Goal: Information Seeking & Learning: Find specific fact

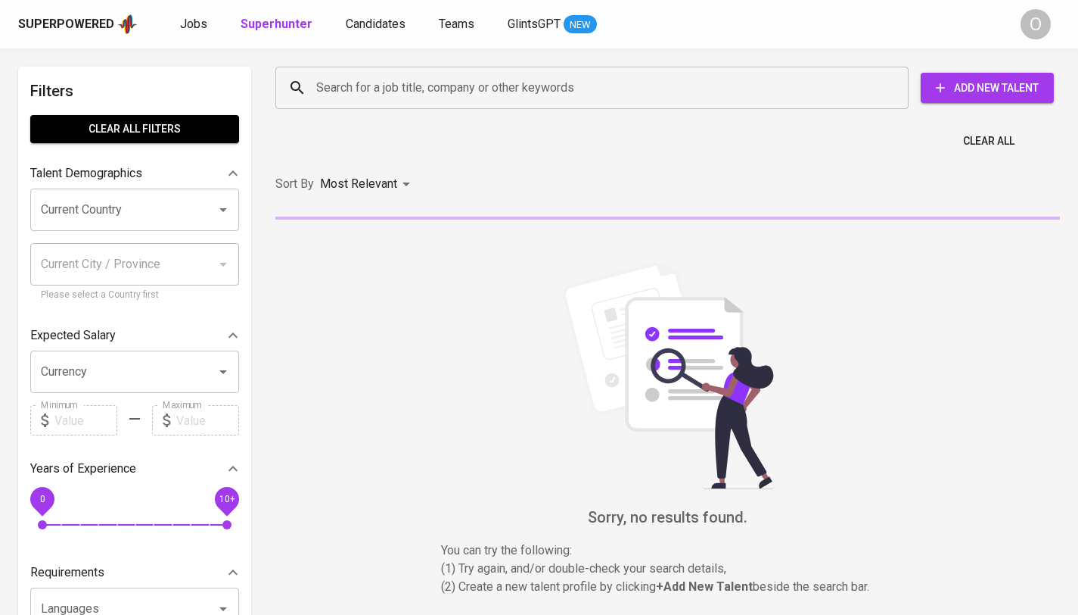
click at [715, 89] on input "Search for a job title, company or other keywords" at bounding box center [596, 87] width 567 height 29
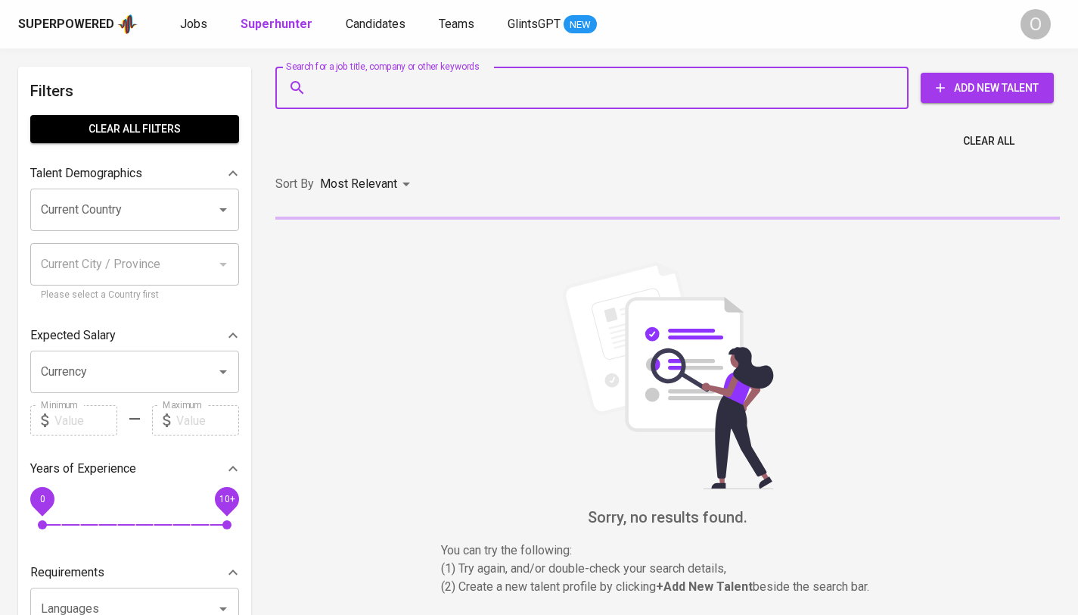
paste input "[PERSON_NAME][EMAIL_ADDRESS][DOMAIN_NAME]"
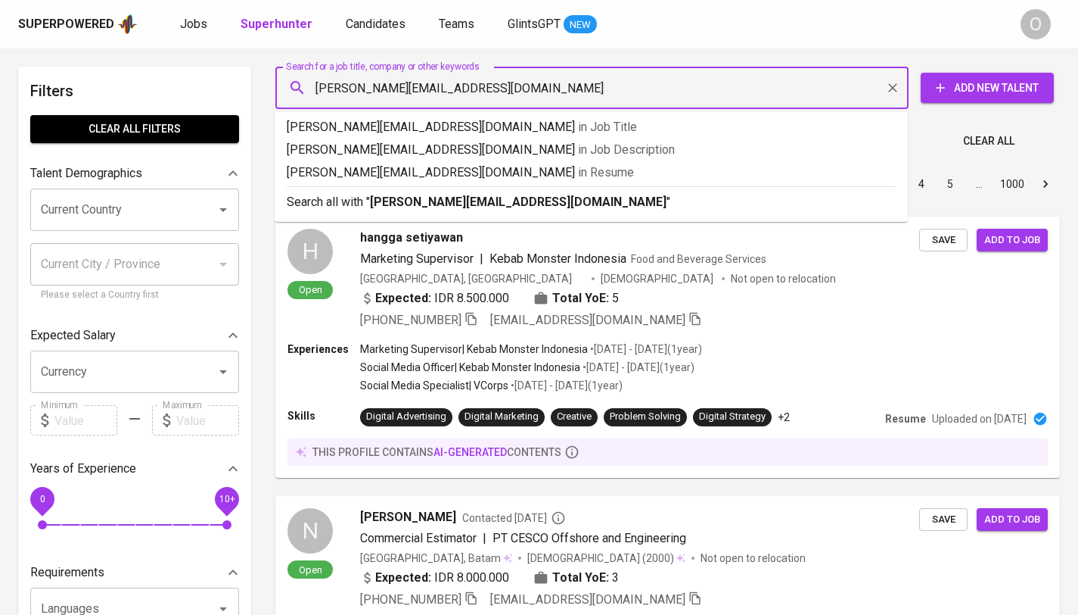
type input "[PERSON_NAME][EMAIL_ADDRESS][DOMAIN_NAME]"
click at [567, 210] on p "Search all with " [PERSON_NAME][EMAIL_ADDRESS][DOMAIN_NAME] "" at bounding box center [591, 202] width 609 height 18
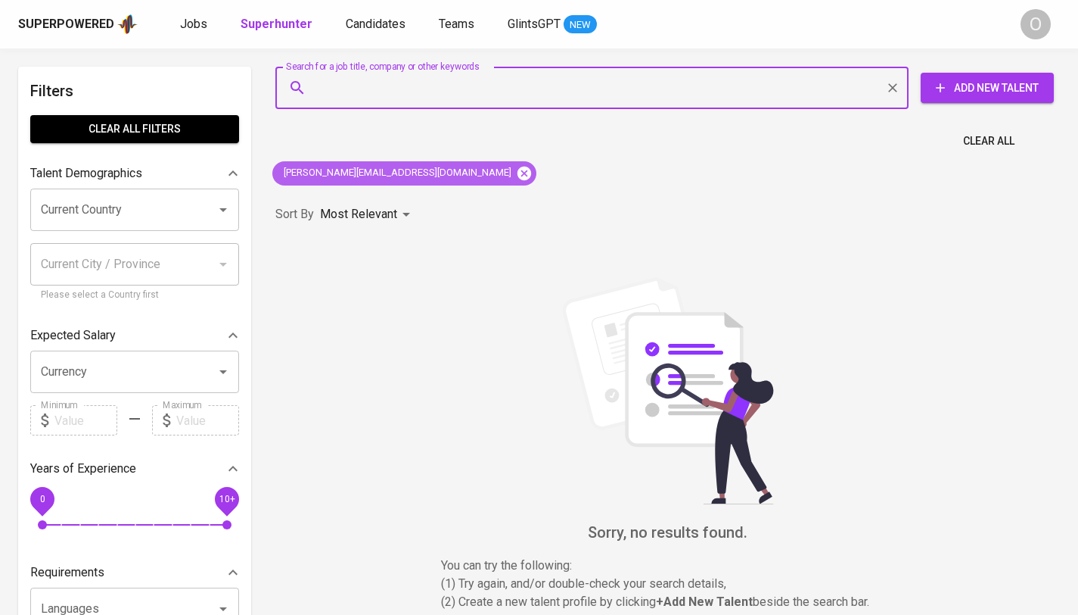
click at [518, 168] on icon at bounding box center [525, 173] width 14 height 14
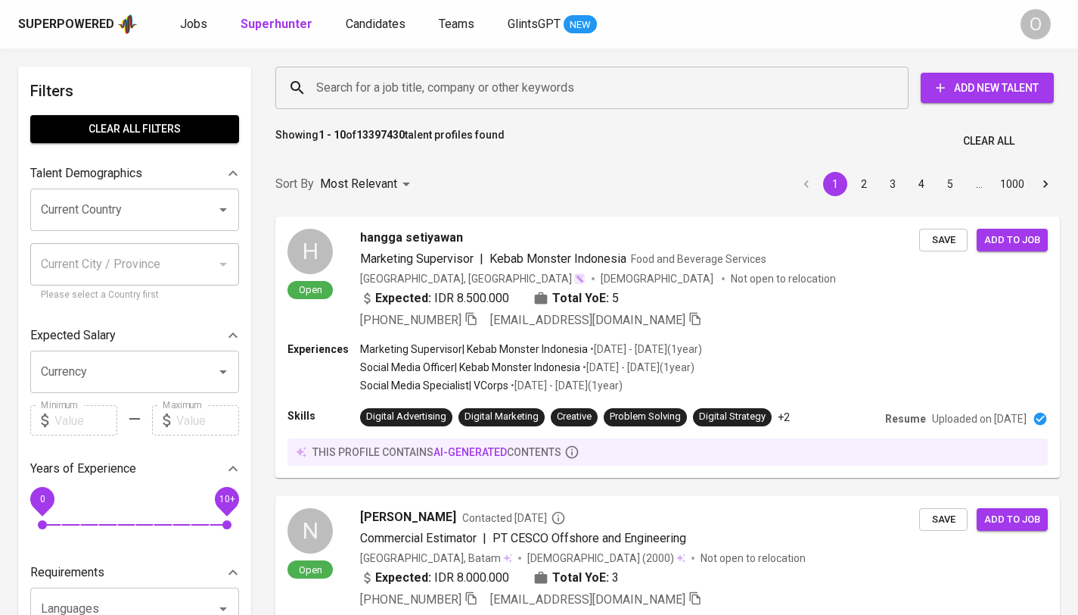
click at [616, 98] on input "Search for a job title, company or other keywords" at bounding box center [596, 87] width 567 height 29
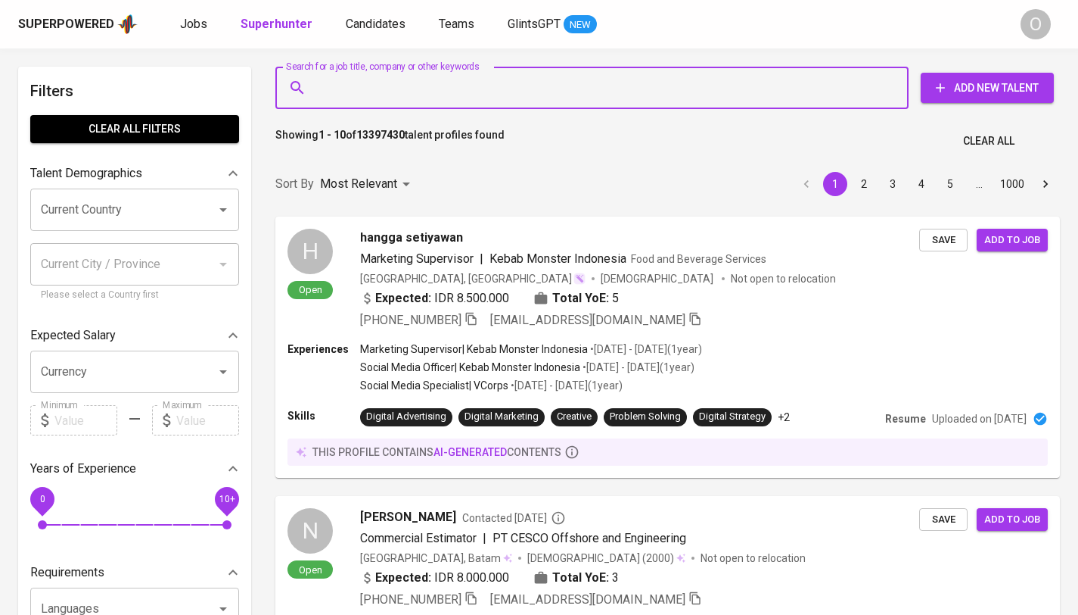
paste input "[PERSON_NAME]"
type input "[PERSON_NAME]"
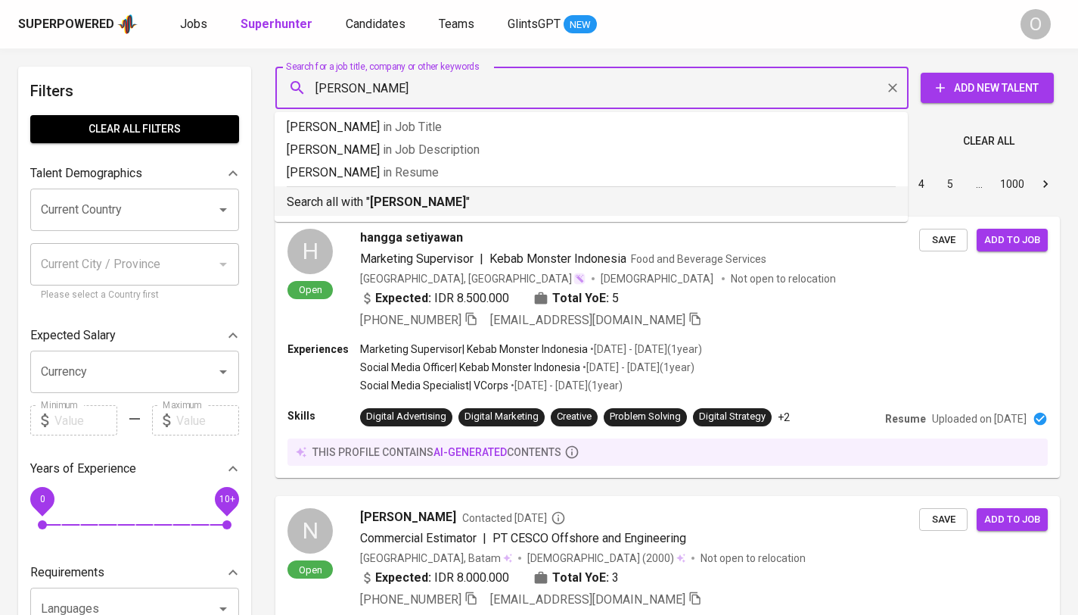
click at [388, 191] on div "Search all with " [PERSON_NAME] "" at bounding box center [591, 198] width 609 height 25
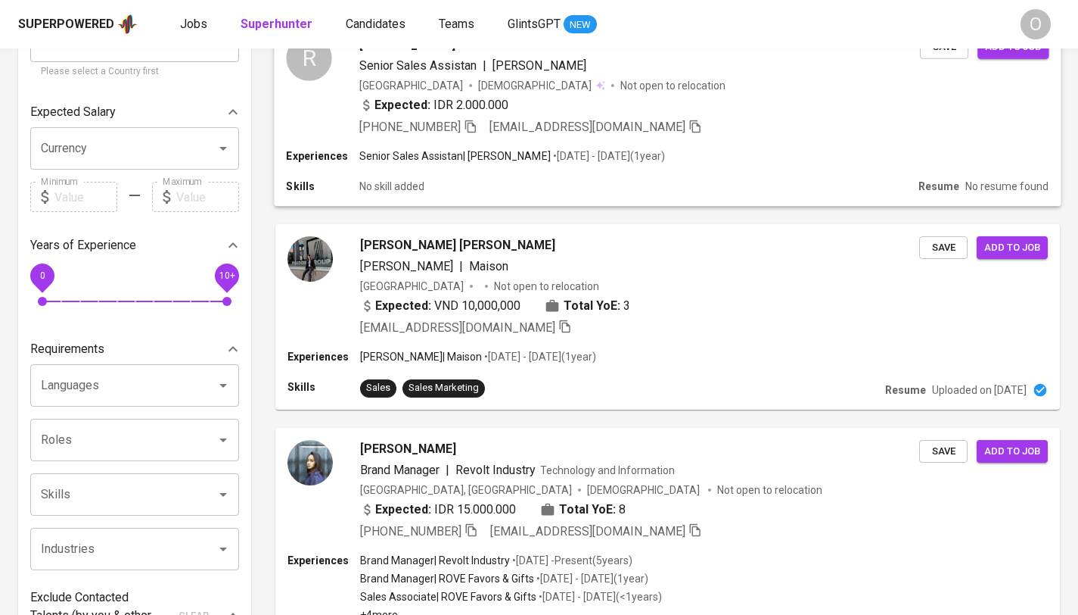
scroll to position [496, 0]
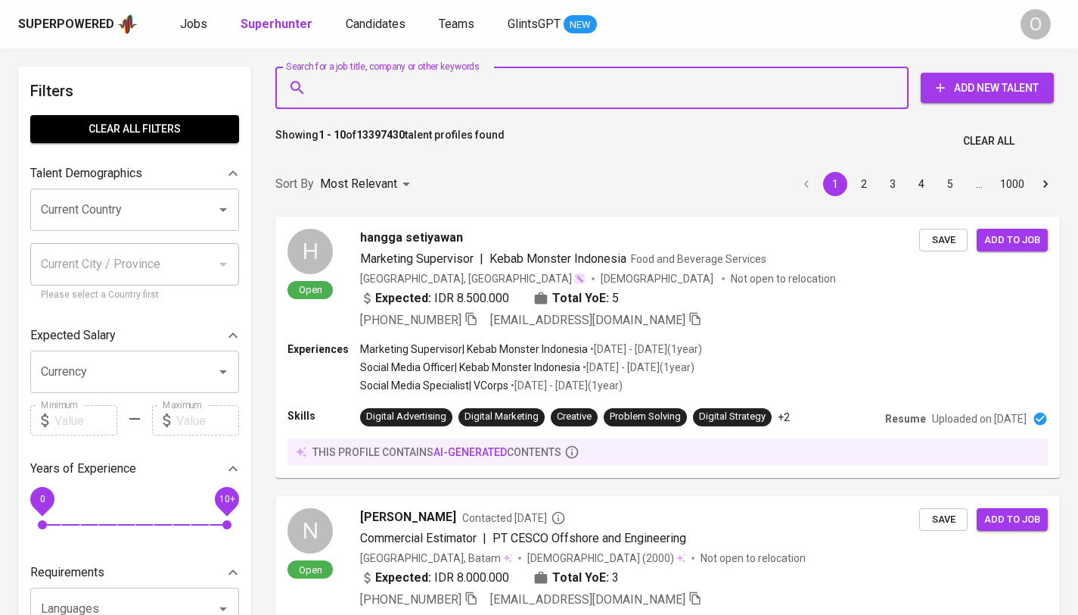
type input "Star Comgistic [GEOGRAPHIC_DATA]"
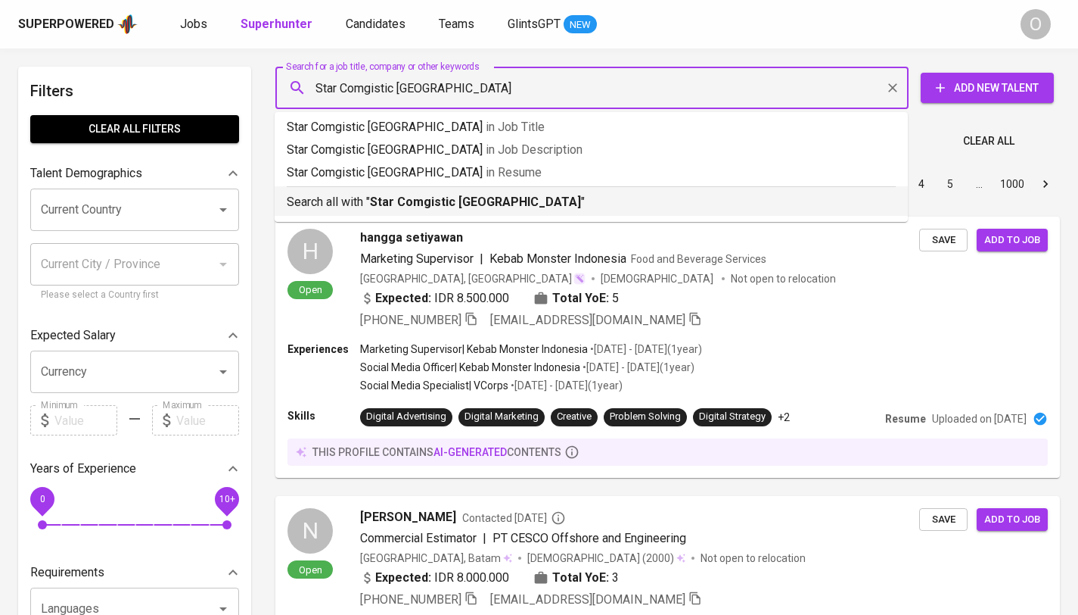
click at [374, 200] on b "Star Comgistic [GEOGRAPHIC_DATA]" at bounding box center [475, 201] width 211 height 14
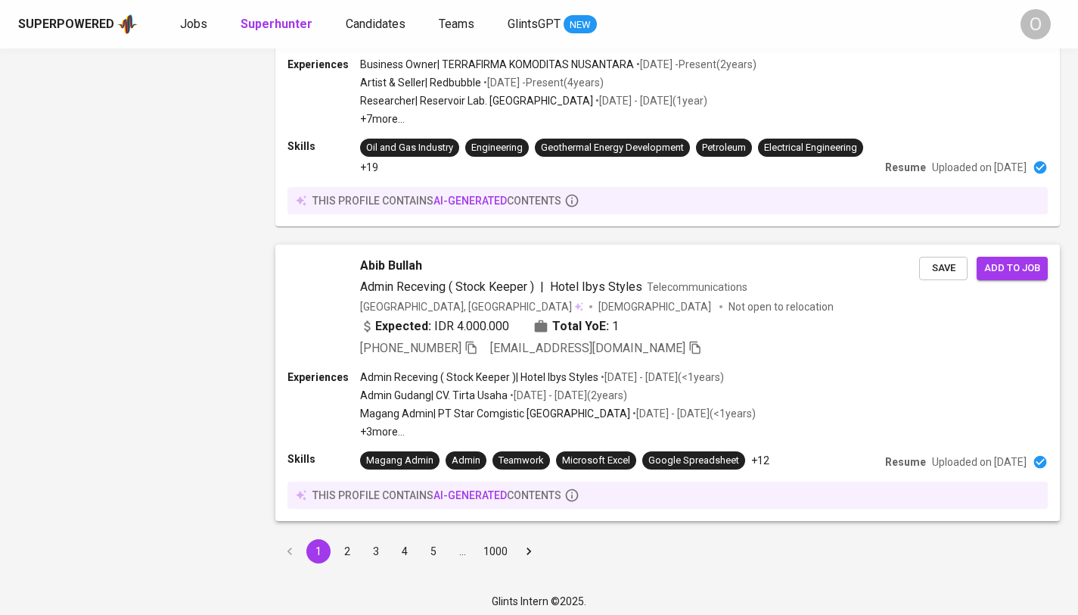
scroll to position [2189, 0]
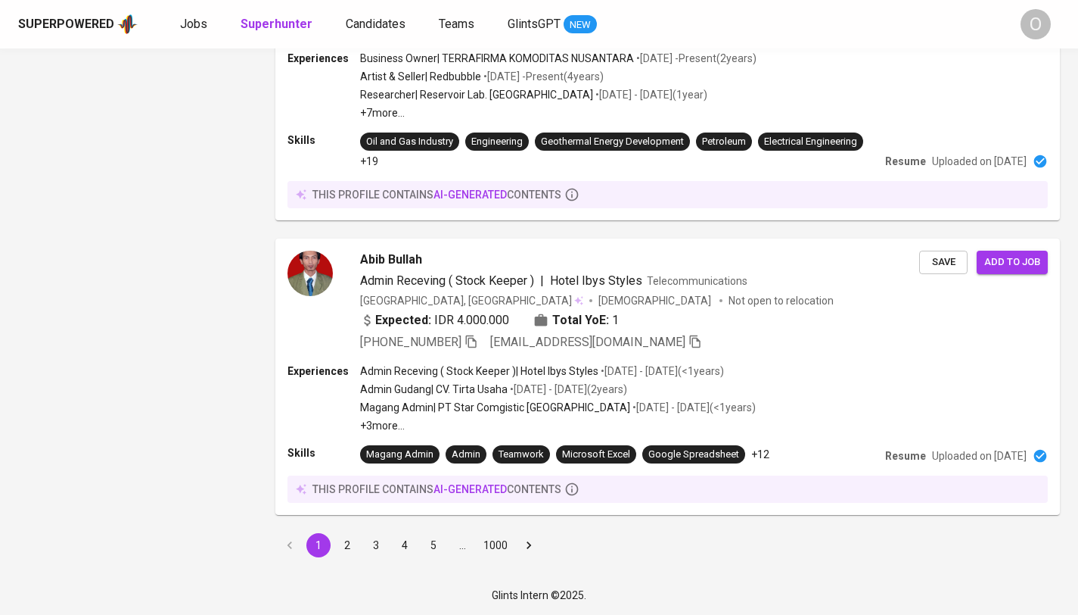
click at [350, 546] on button "2" at bounding box center [347, 545] width 24 height 24
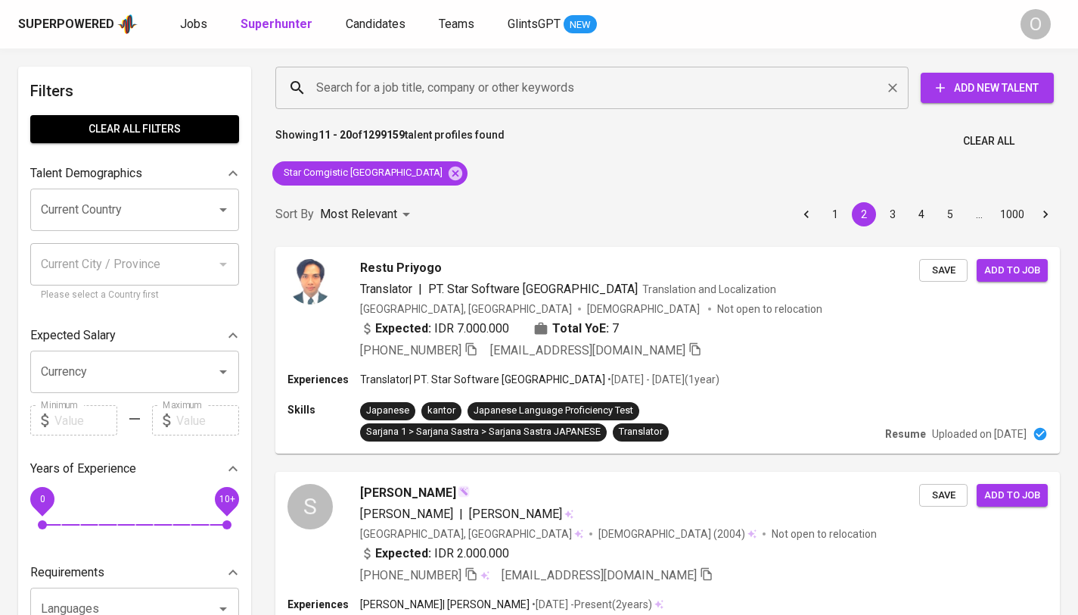
click at [553, 101] on input "Search for a job title, company or other keywords" at bounding box center [596, 87] width 567 height 29
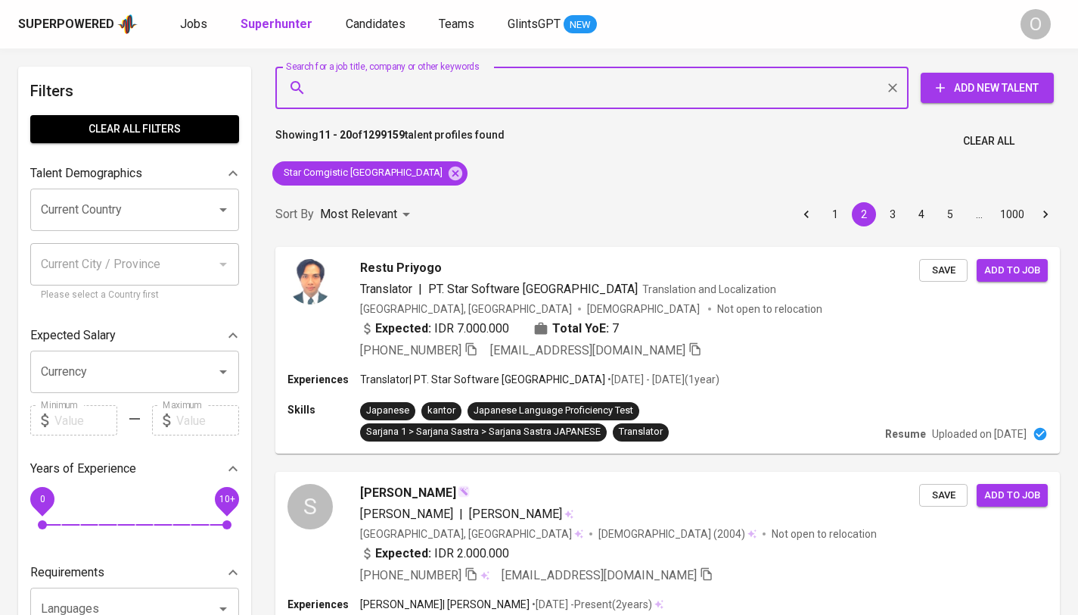
paste input "Star Comgistic [GEOGRAPHIC_DATA]"
type input "Star Comgistic [GEOGRAPHIC_DATA]"
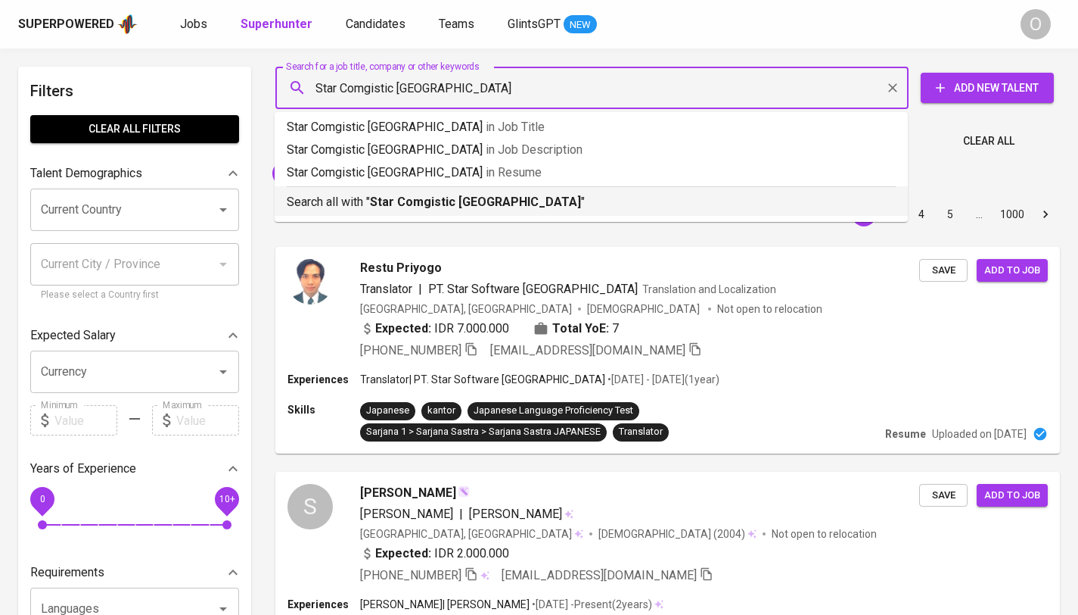
click at [449, 195] on b "Star Comgistic [GEOGRAPHIC_DATA]" at bounding box center [475, 201] width 211 height 14
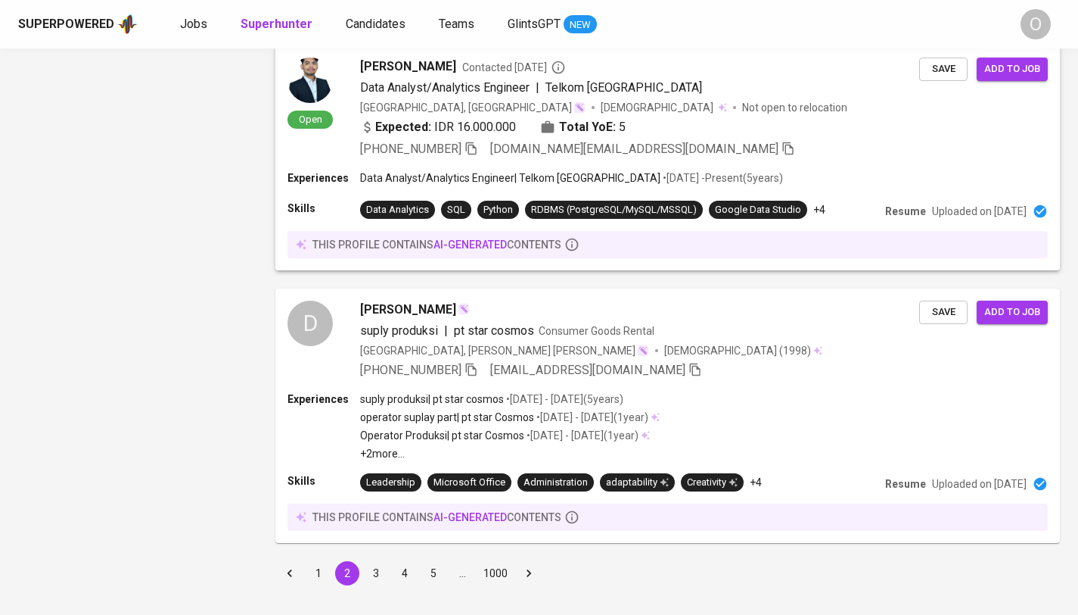
scroll to position [2384, 0]
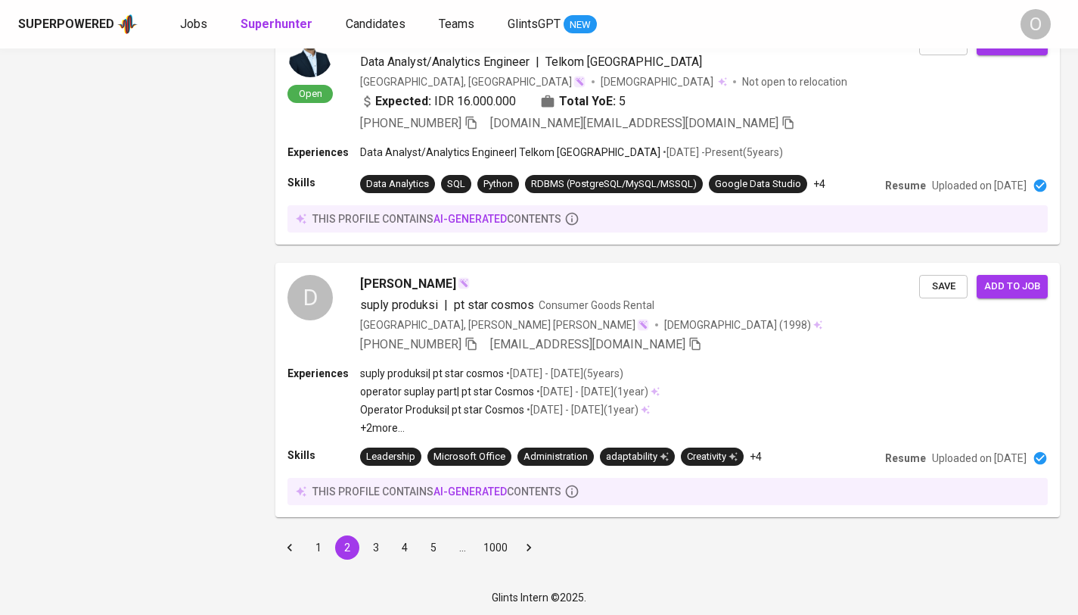
click at [374, 542] on button "3" at bounding box center [376, 547] width 24 height 24
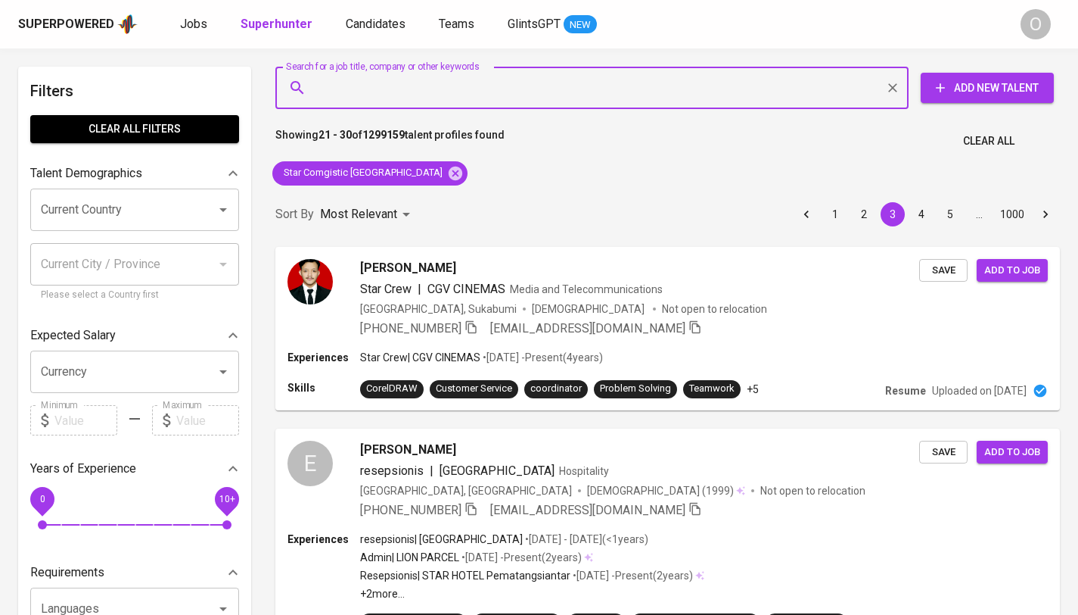
click at [556, 91] on input "Search for a job title, company or other keywords" at bounding box center [596, 87] width 567 height 29
paste input "Atlas Resources"
type input "Atlas Resources"
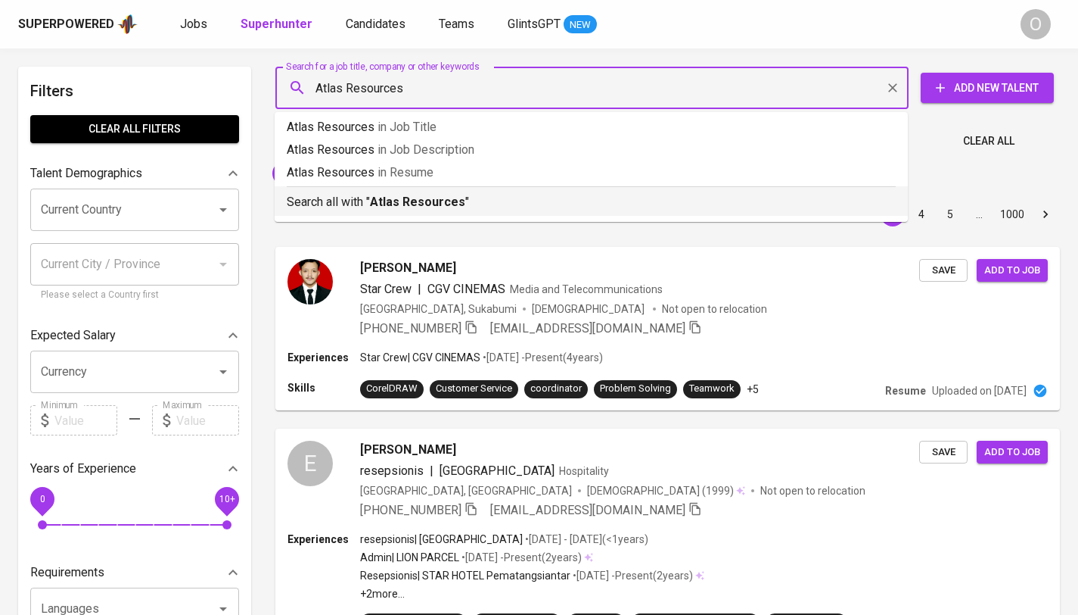
click at [387, 207] on b "Atlas Resources" at bounding box center [417, 201] width 95 height 14
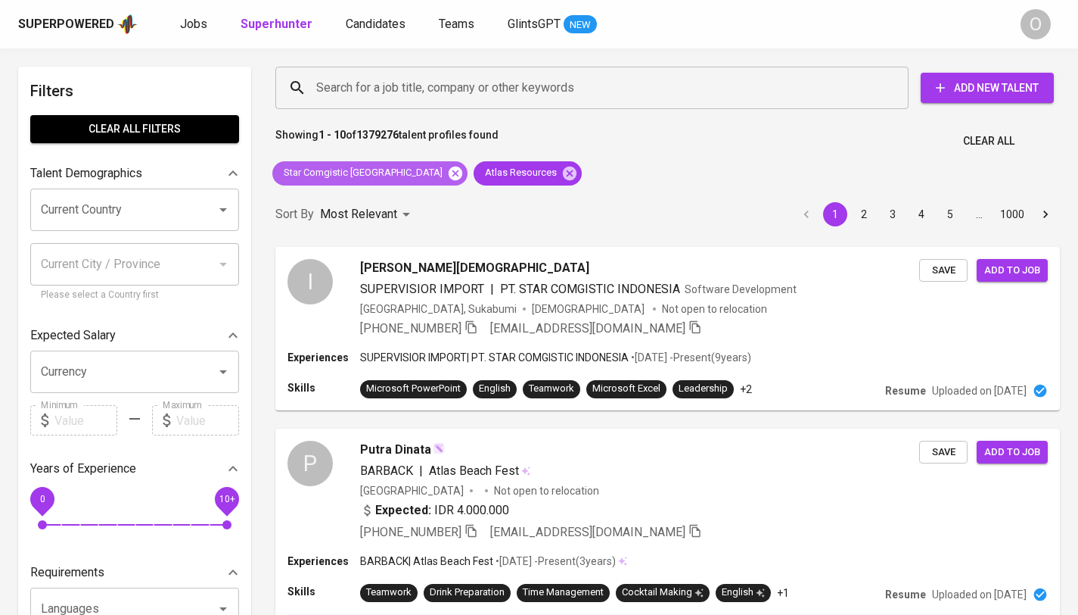
click at [449, 177] on icon at bounding box center [456, 173] width 14 height 14
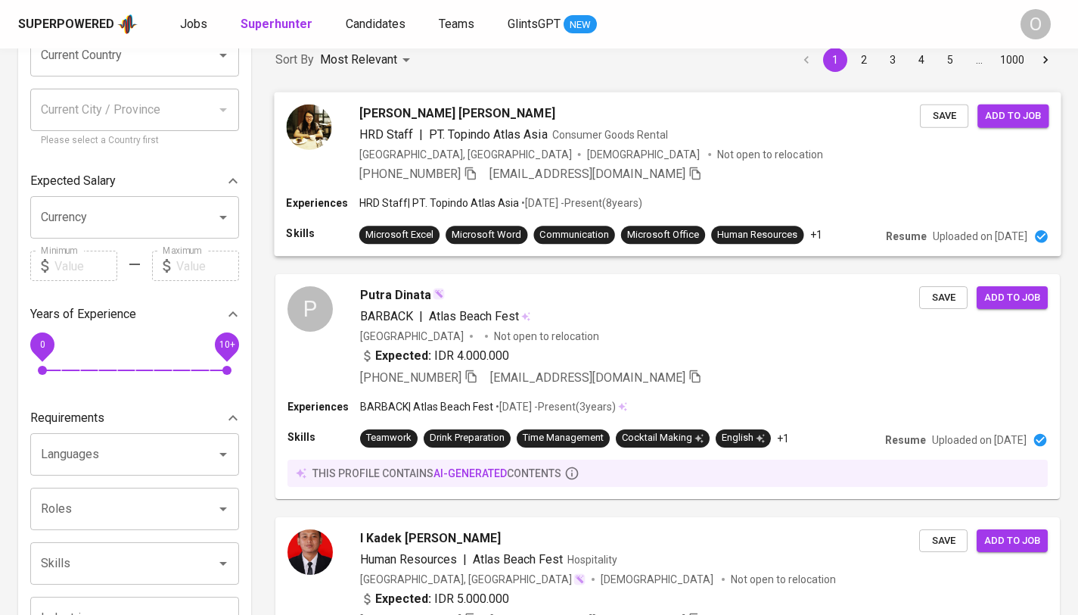
scroll to position [156, 0]
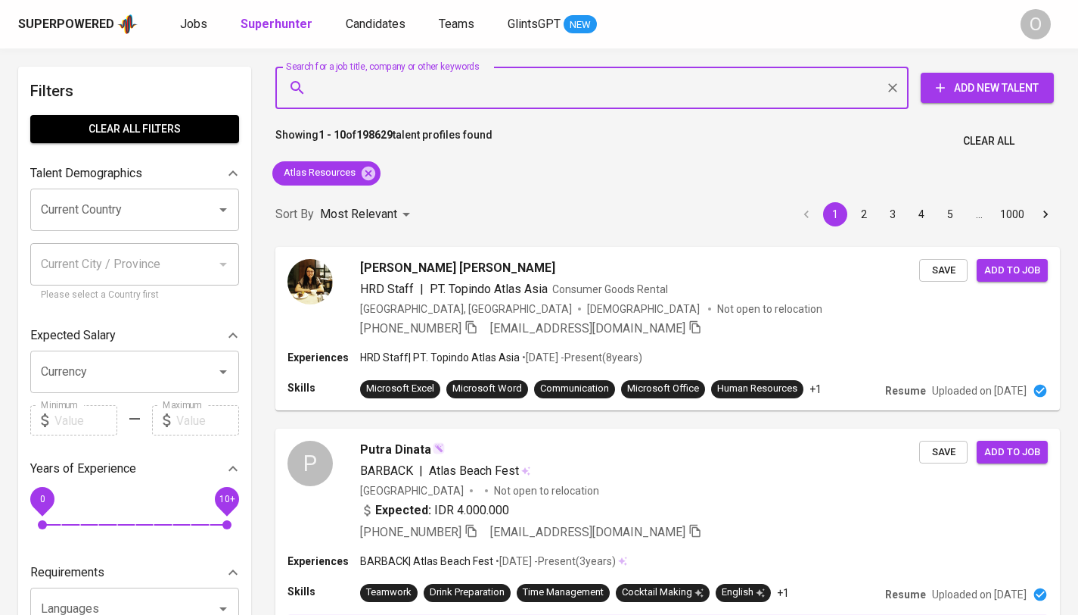
click at [384, 89] on input "Search for a job title, company or other keywords" at bounding box center [596, 87] width 567 height 29
paste input "amandacindyanindita08@gmail.com"
type input "amandacindyanindita08@gmail.com"
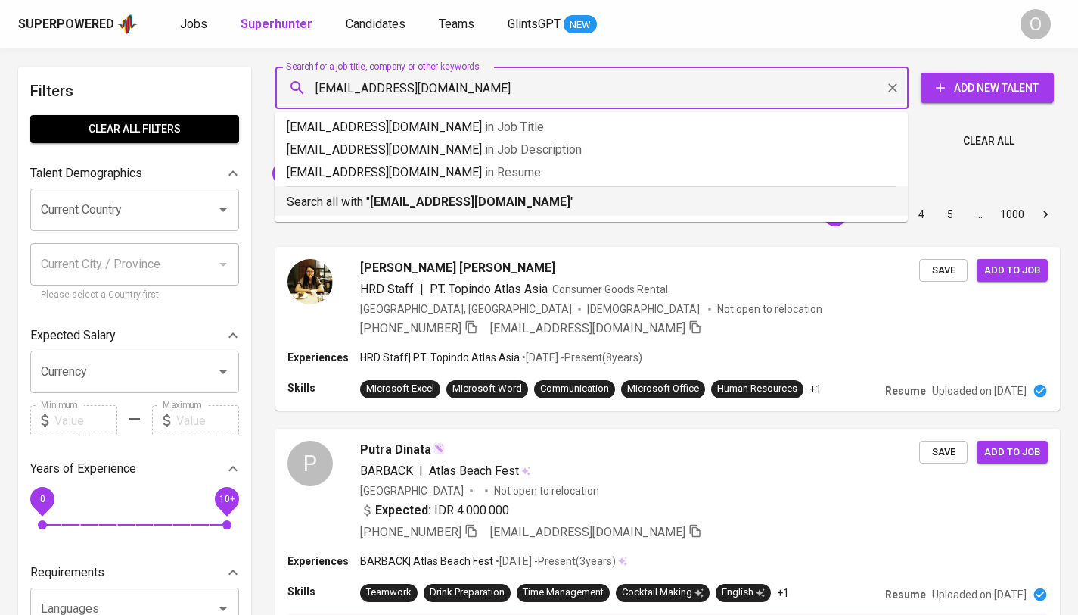
click at [379, 198] on b "amandacindyanindita08@gmail.com" at bounding box center [470, 201] width 201 height 14
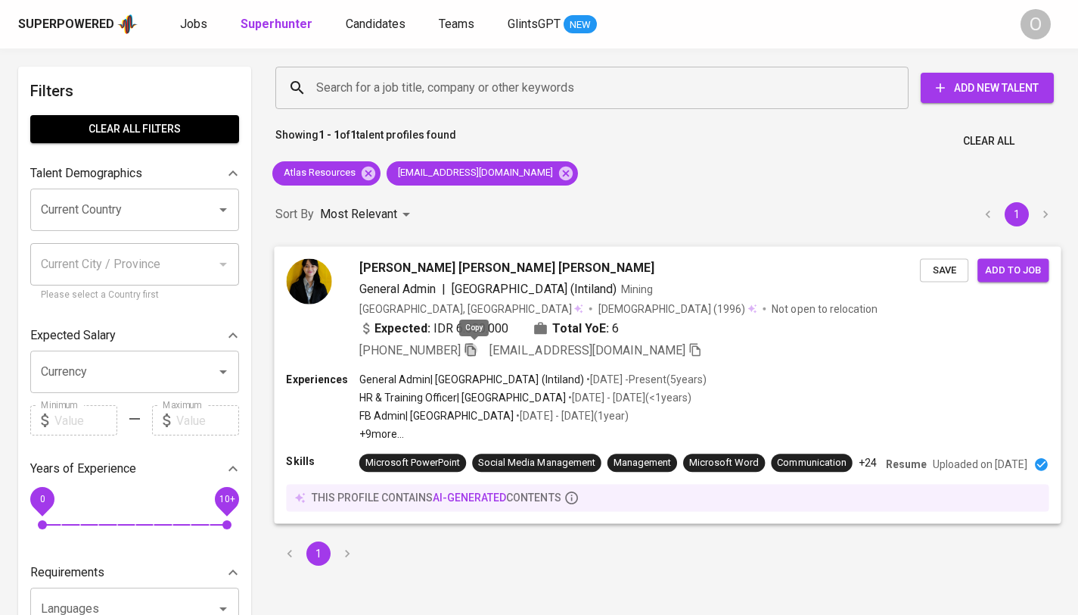
click at [470, 342] on icon "button" at bounding box center [471, 349] width 14 height 14
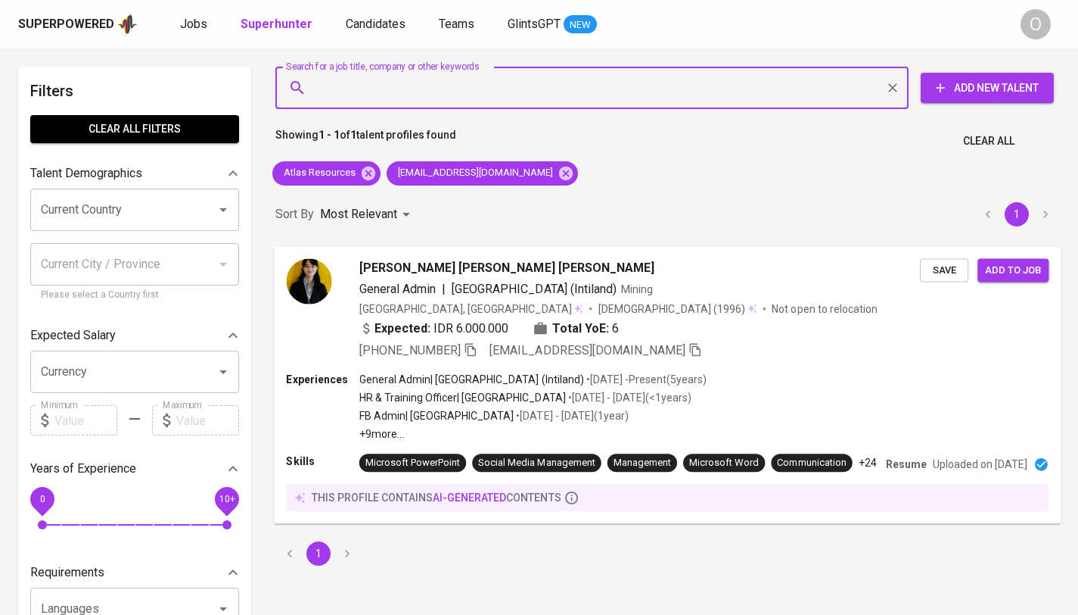
click at [419, 84] on input "Search for a job title, company or other keywords" at bounding box center [596, 87] width 567 height 29
paste input "trihandoko73.th@gmail.com"
type input "trihandoko73.th@gmail.com"
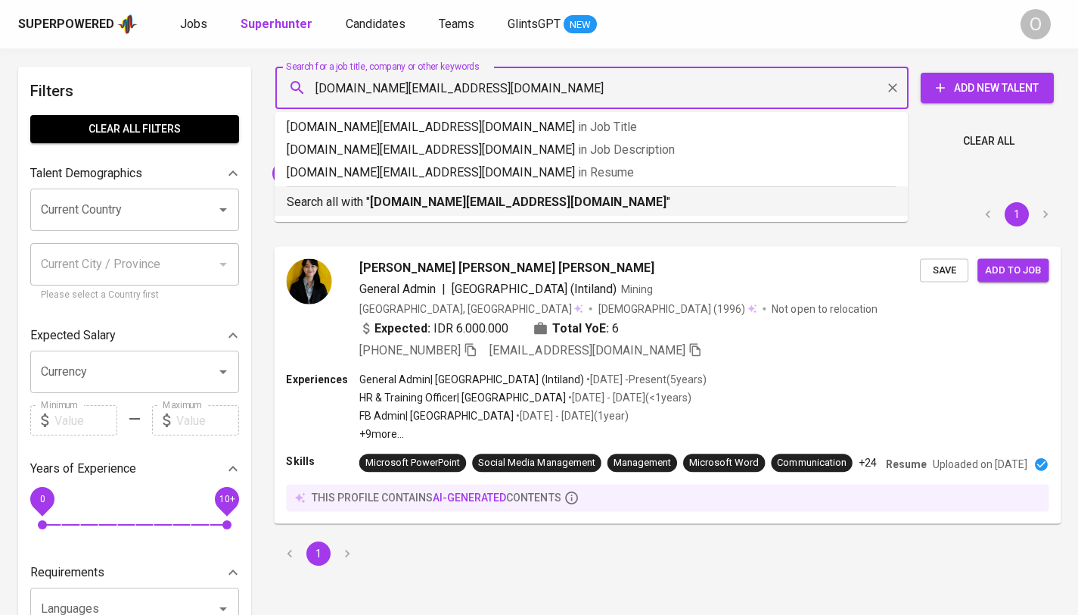
click at [363, 193] on p "Search all with " trihandoko73.th@gmail.com "" at bounding box center [591, 202] width 609 height 18
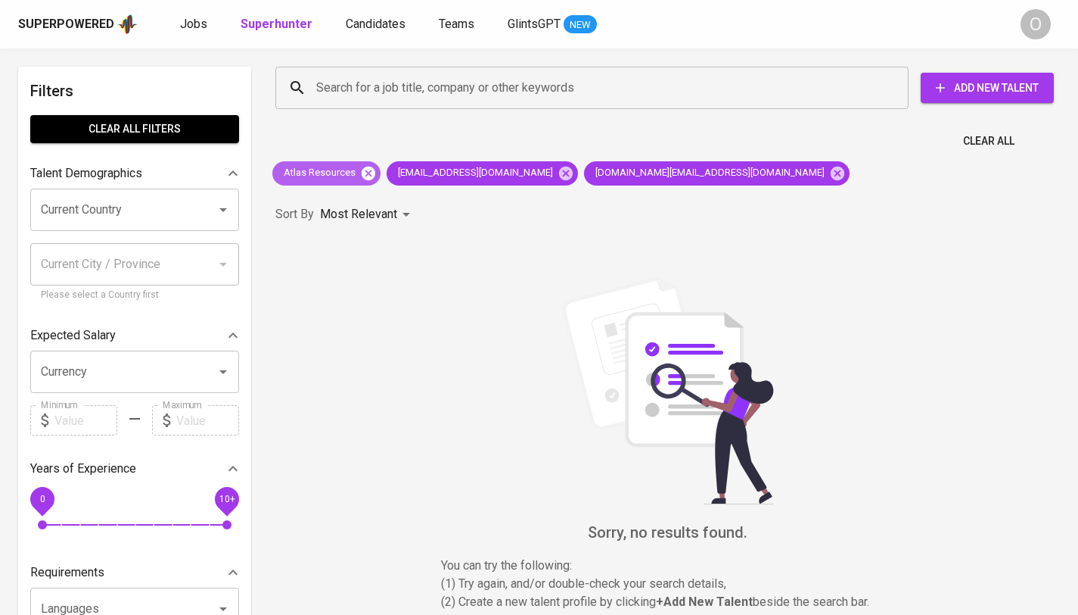
click at [366, 168] on icon at bounding box center [369, 173] width 14 height 14
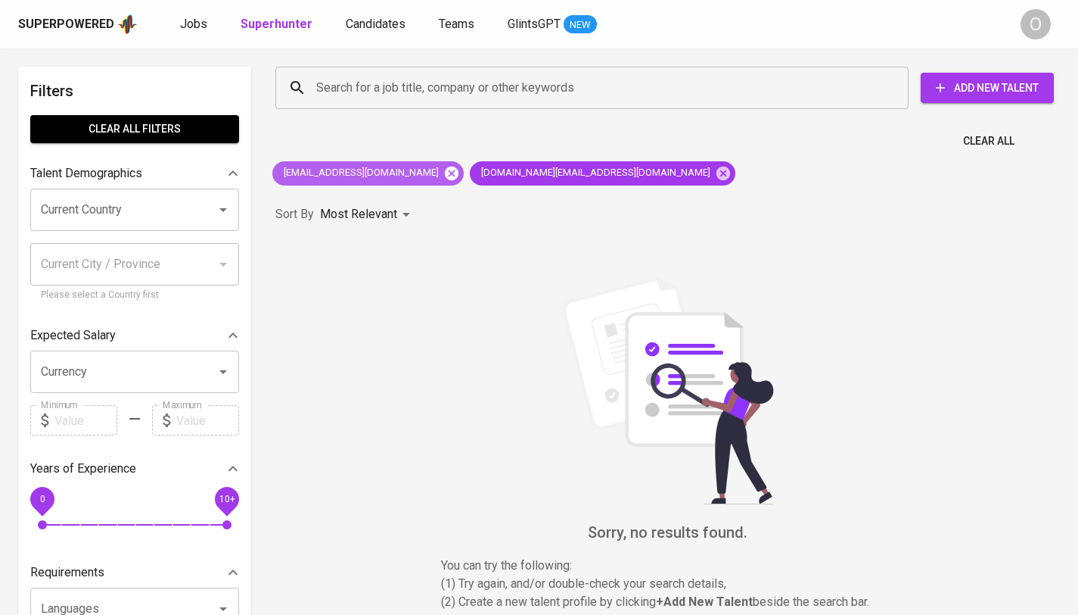
click at [453, 173] on icon at bounding box center [452, 173] width 14 height 14
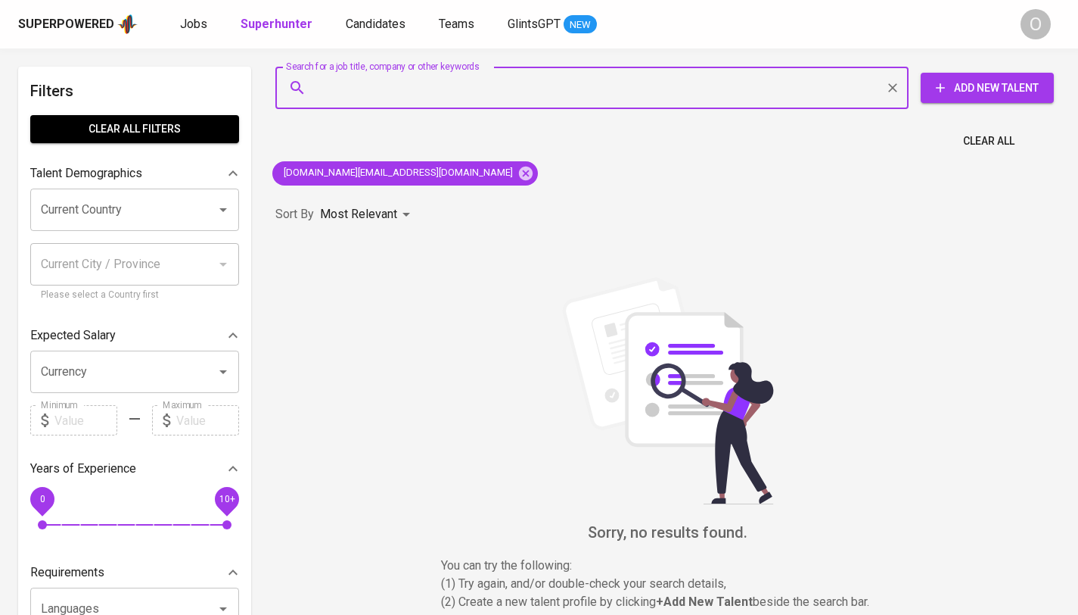
click at [490, 78] on input "Search for a job title, company or other keywords" at bounding box center [596, 87] width 567 height 29
paste input "atikah.amaliahfs@gmail.com"
type input "atikah.amaliahfs@gmail.com"
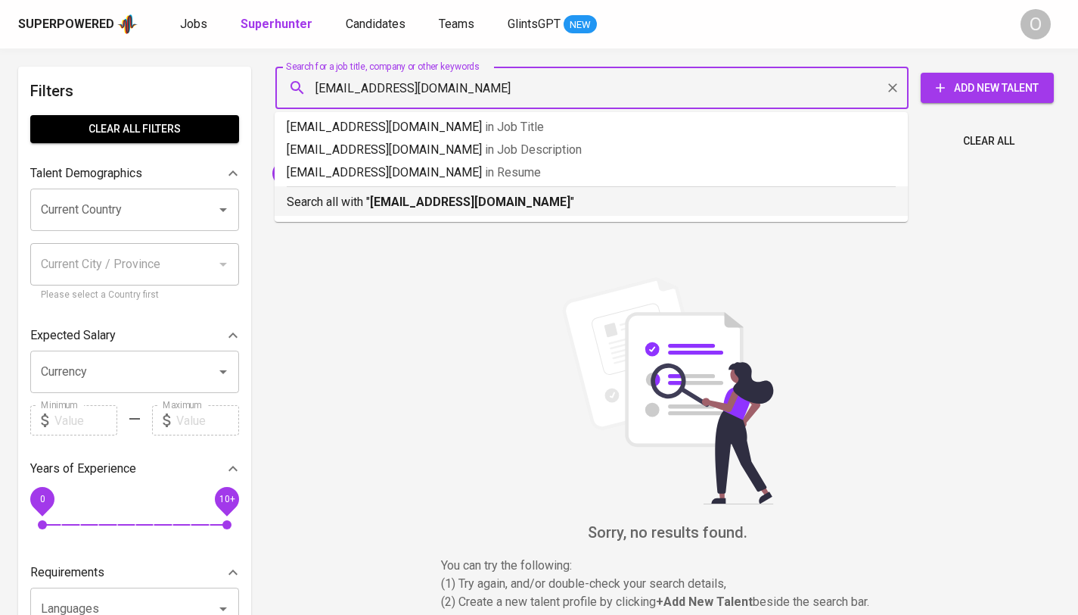
click at [372, 200] on b "atikah.amaliahfs@gmail.com" at bounding box center [470, 201] width 201 height 14
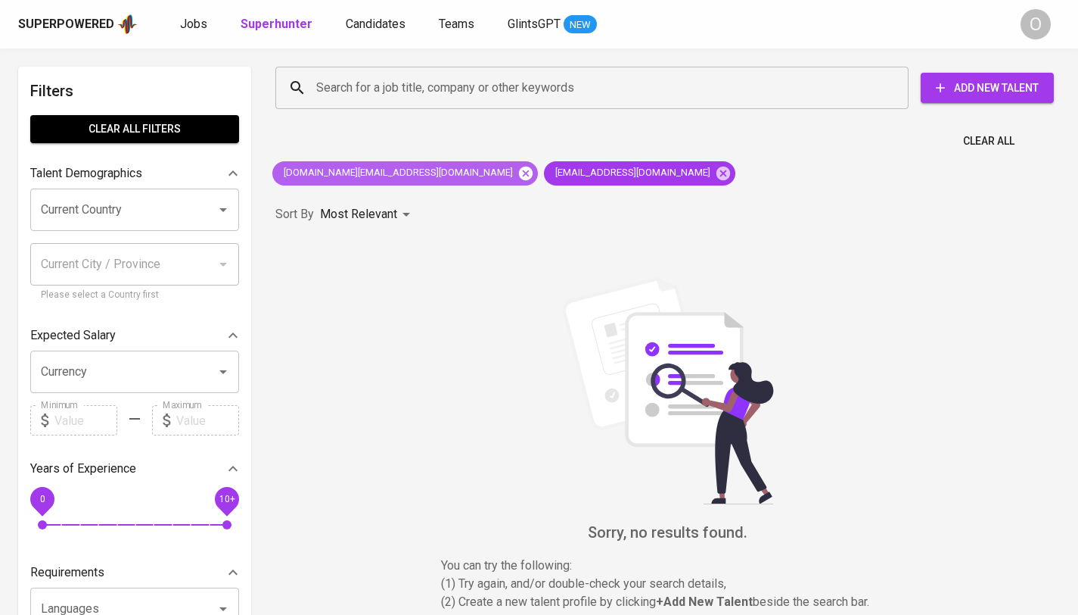
click at [519, 179] on icon at bounding box center [526, 173] width 14 height 14
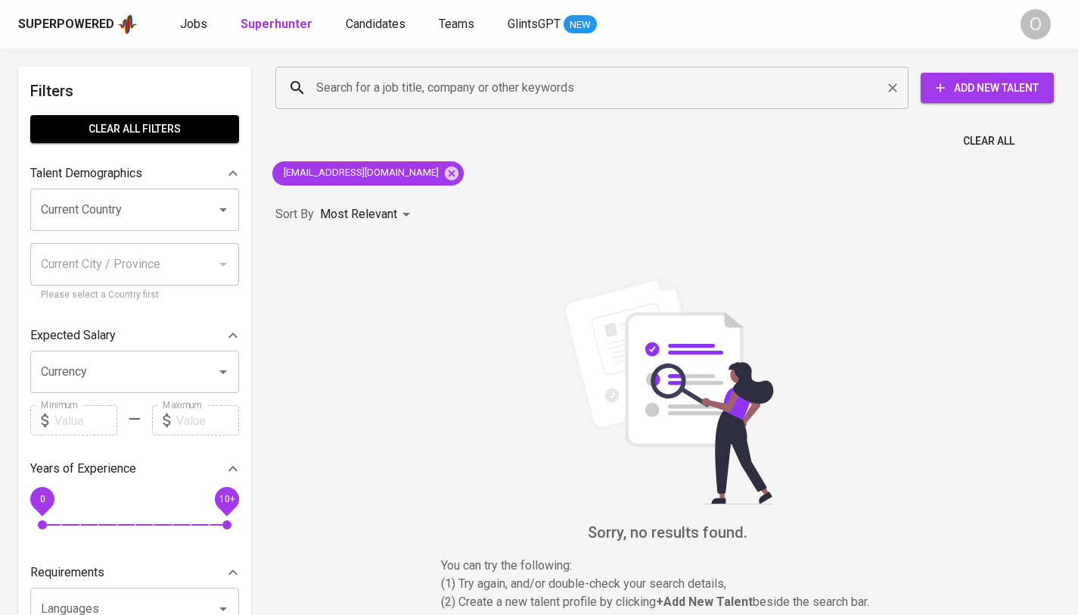
click at [533, 72] on div "Search for a job title, company or other keywords" at bounding box center [591, 88] width 633 height 42
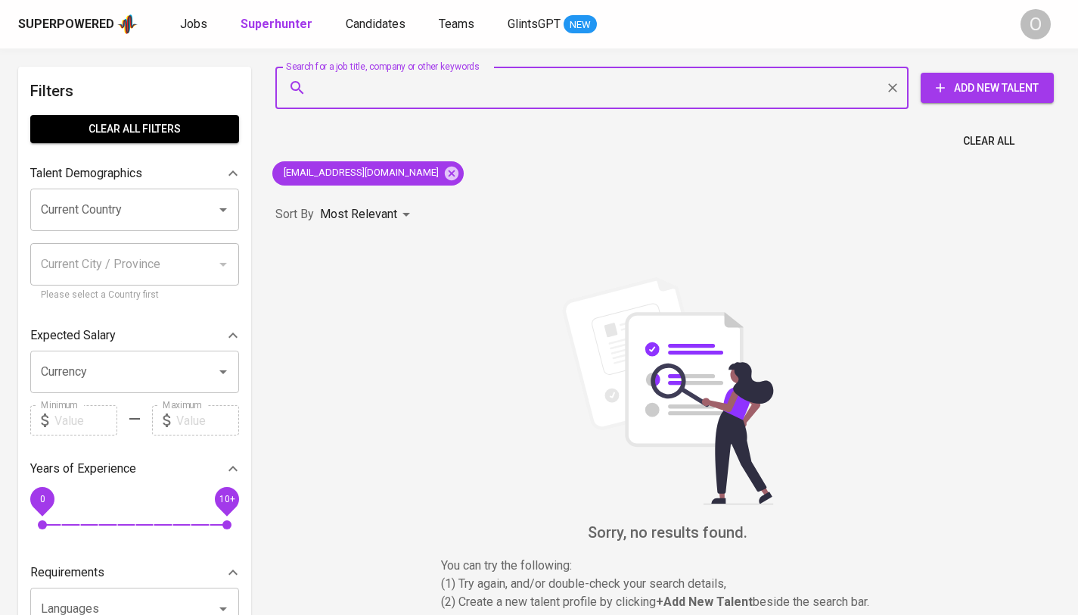
paste input "PT Berca Schindler Lifts"
type input "PT Berca Schindler Lifts"
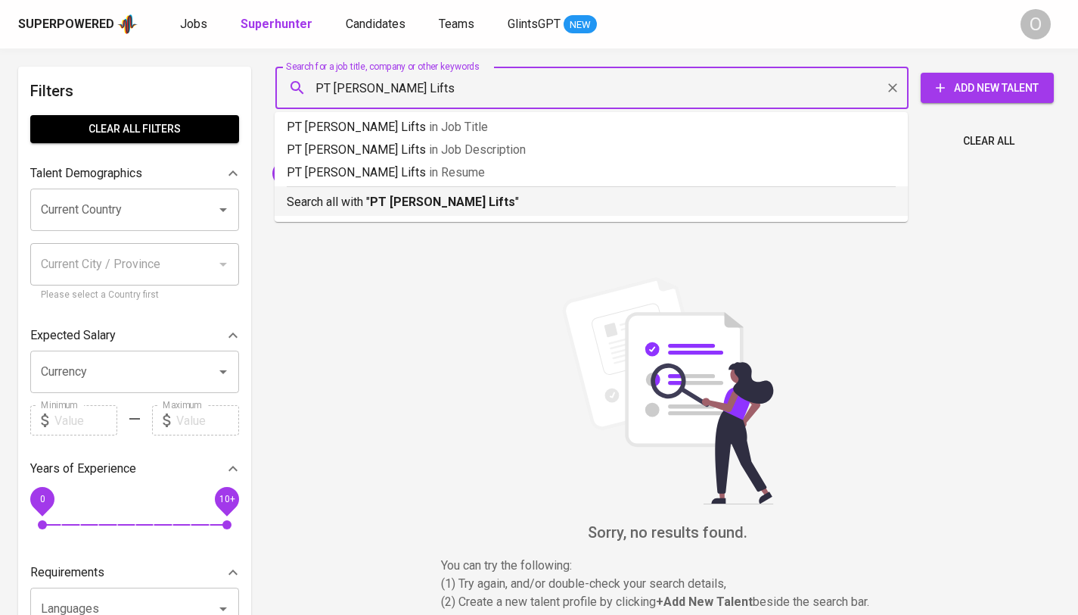
click at [386, 213] on li "Search all with " PT Berca Schindler Lifts "" at bounding box center [591, 201] width 633 height 30
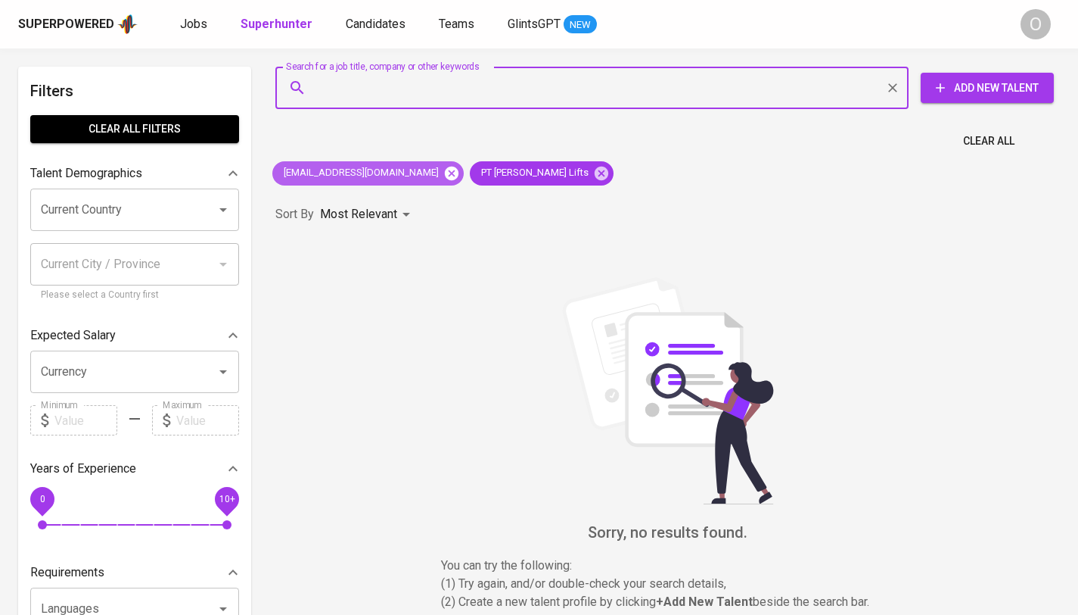
click at [445, 173] on icon at bounding box center [452, 173] width 14 height 14
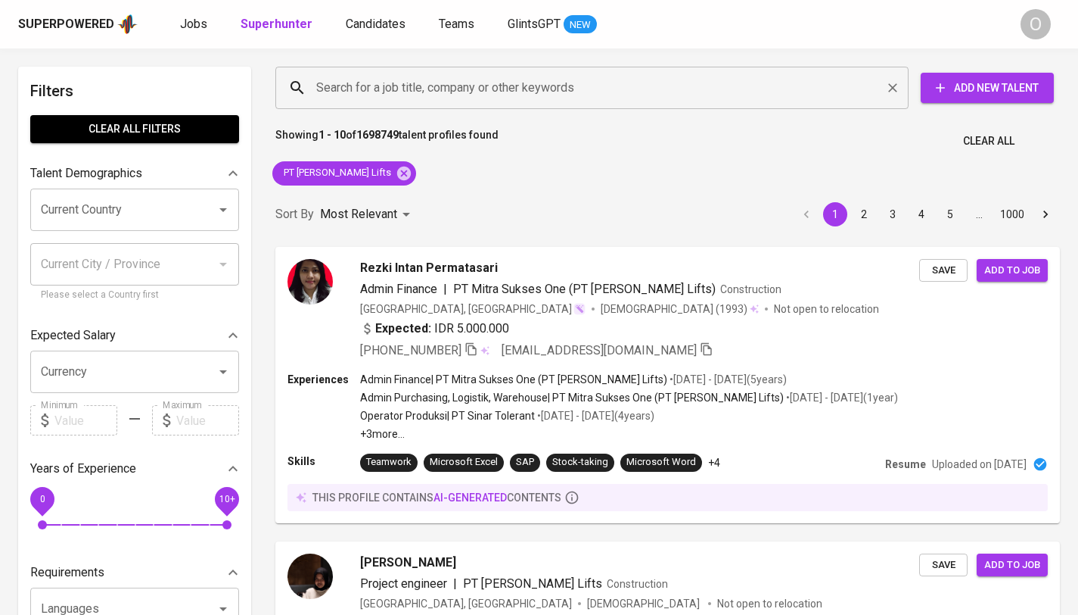
click at [461, 98] on input "Search for a job title, company or other keywords" at bounding box center [596, 87] width 567 height 29
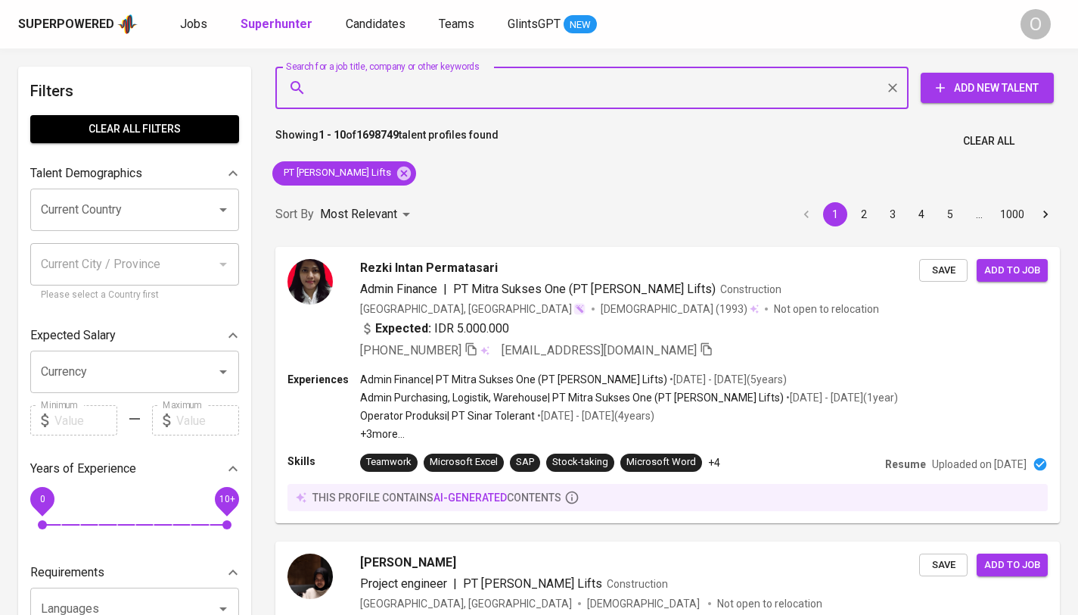
paste input "ikajuls@gmail.com"
type input "ikajuls@gmail.com"
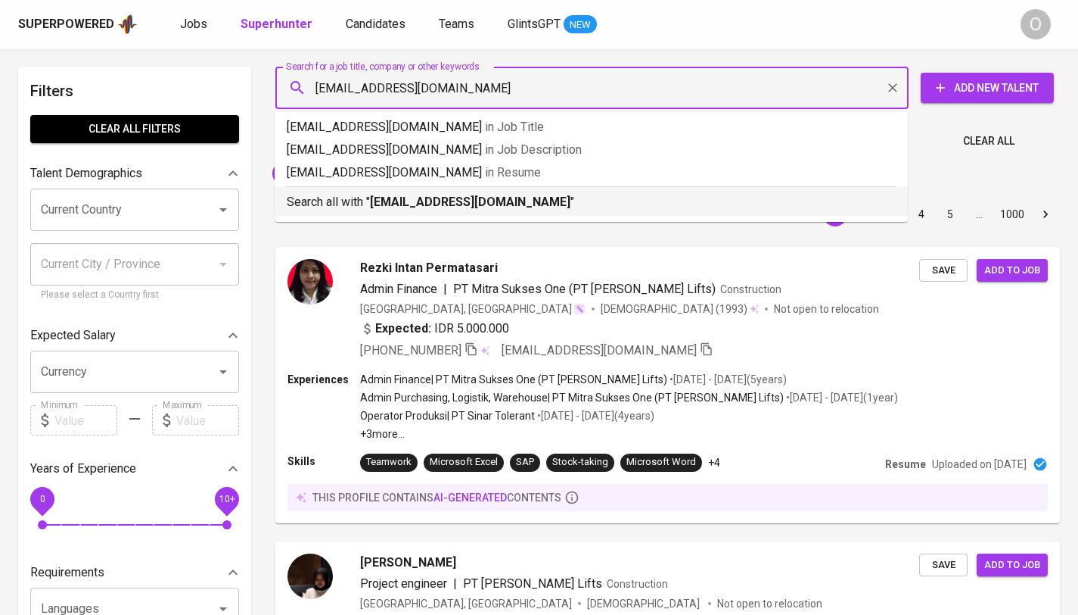
click at [368, 215] on li "Search all with " ikajuls@gmail.com "" at bounding box center [591, 201] width 633 height 30
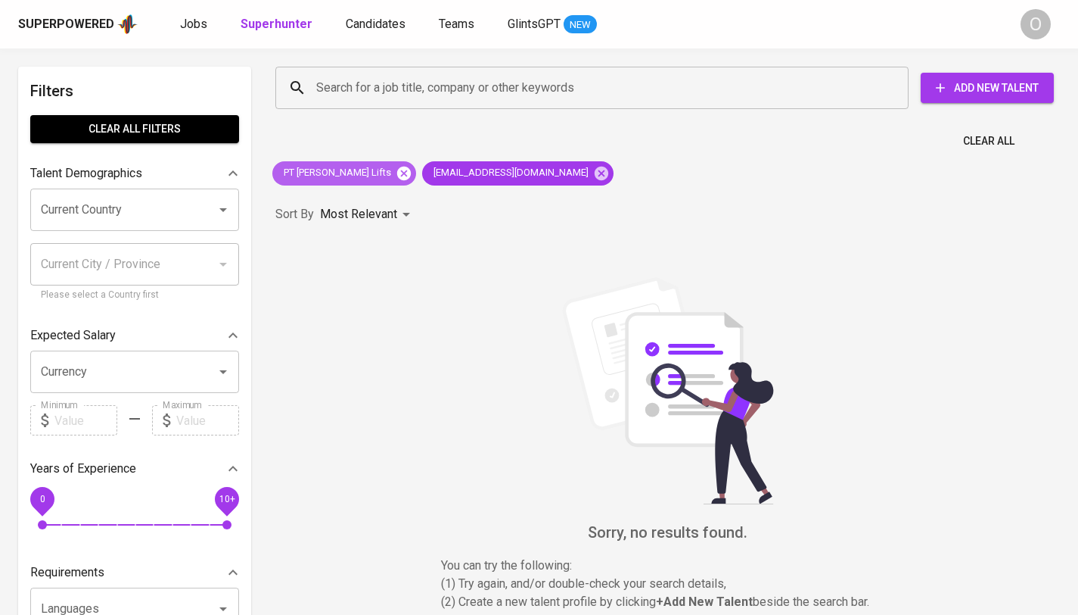
click at [399, 176] on icon at bounding box center [404, 173] width 14 height 14
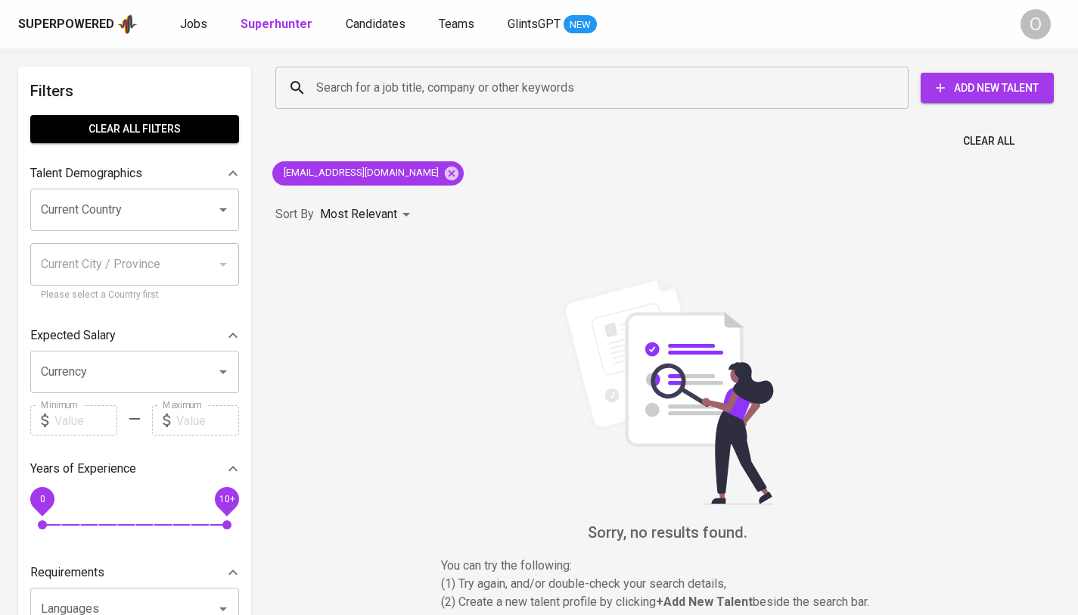
click at [403, 114] on div "Search for a job title, company or other keywords Search for a job title, compa…" at bounding box center [664, 87] width 803 height 67
click at [407, 84] on input "Search for a job title, company or other keywords" at bounding box center [596, 87] width 567 height 29
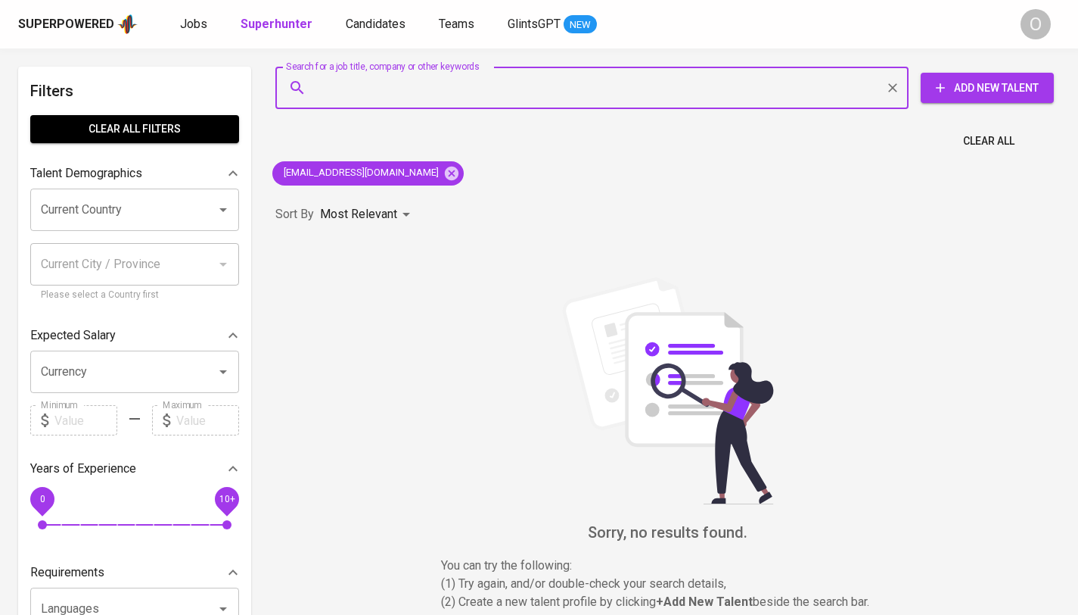
paste input "desftr21@gmail.com"
type input "desftr21@gmail.com"
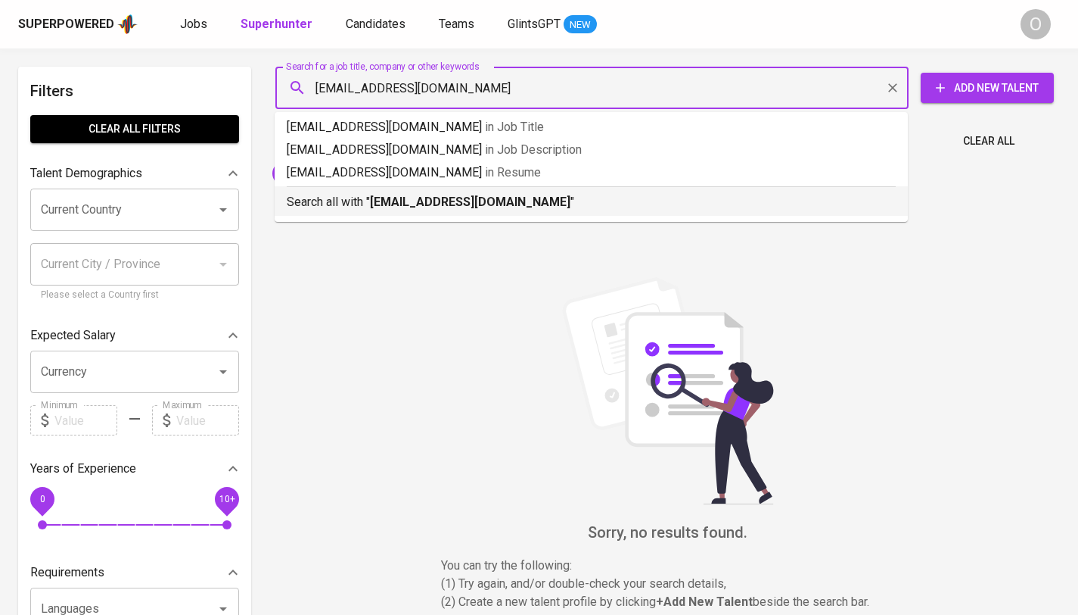
click at [393, 197] on b "desftr21@gmail.com" at bounding box center [470, 201] width 201 height 14
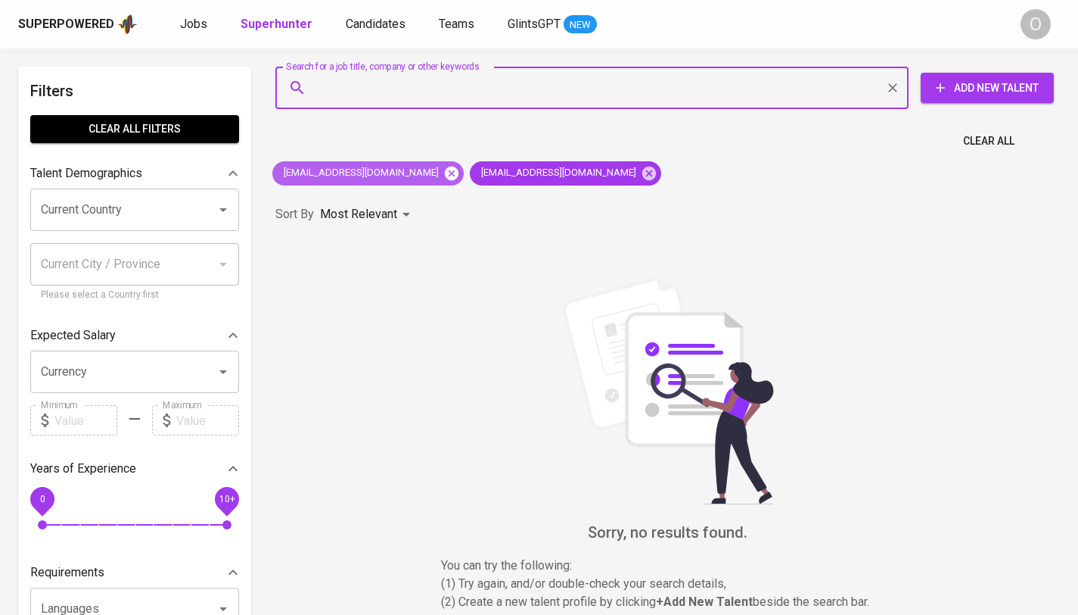
click at [445, 177] on icon at bounding box center [452, 173] width 14 height 14
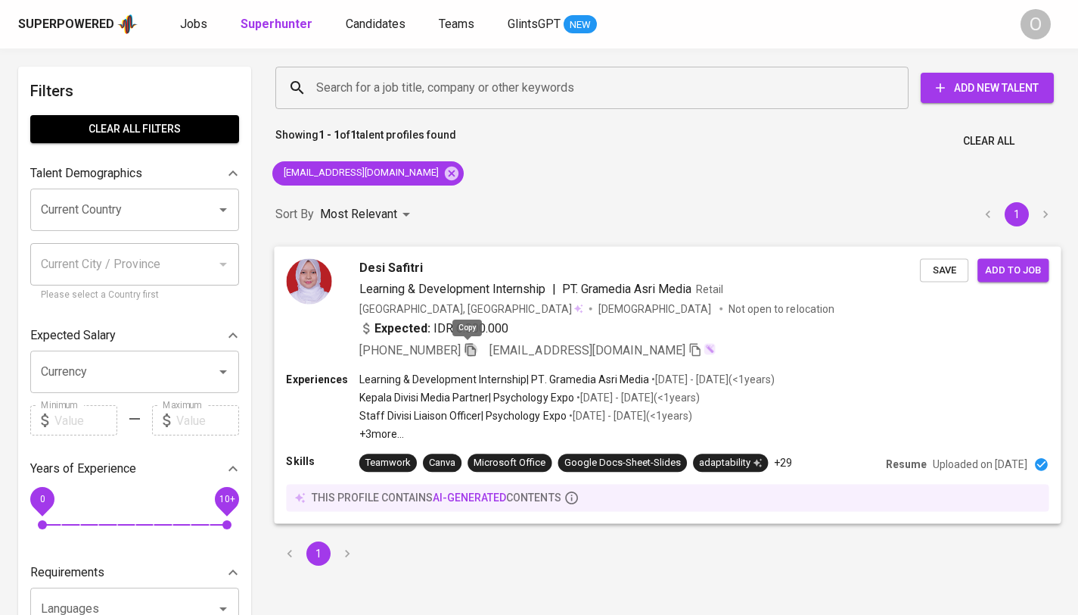
click at [468, 348] on icon "button" at bounding box center [471, 349] width 14 height 14
